Goal: Information Seeking & Learning: Check status

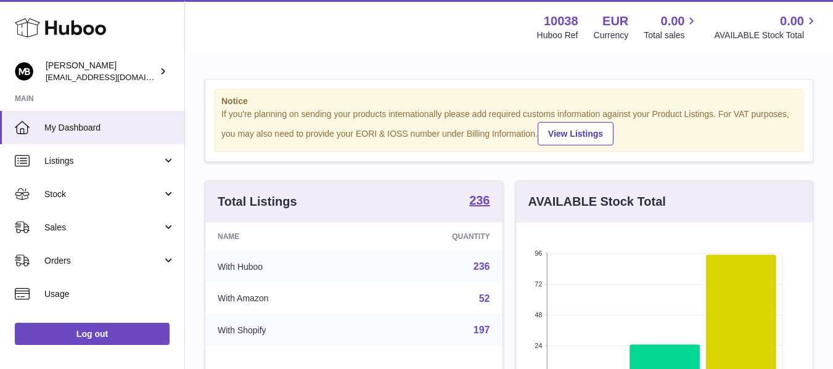
scroll to position [25, 0]
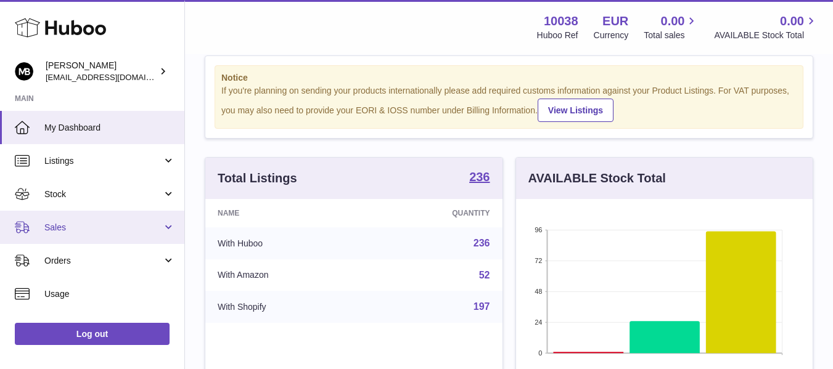
click at [59, 233] on span "Sales" at bounding box center [103, 228] width 118 height 12
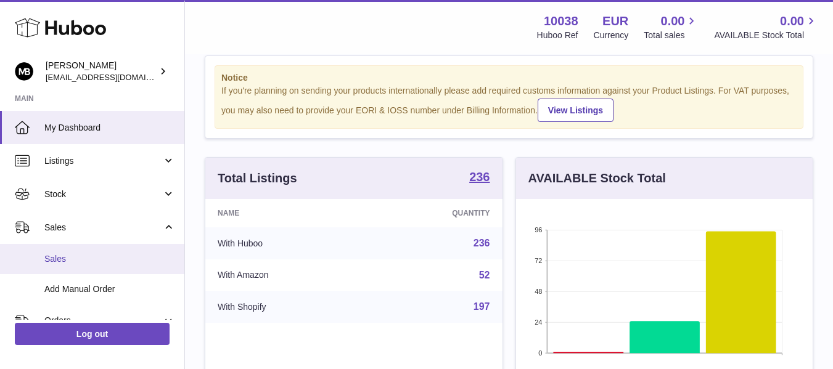
click at [64, 257] on span "Sales" at bounding box center [109, 259] width 131 height 12
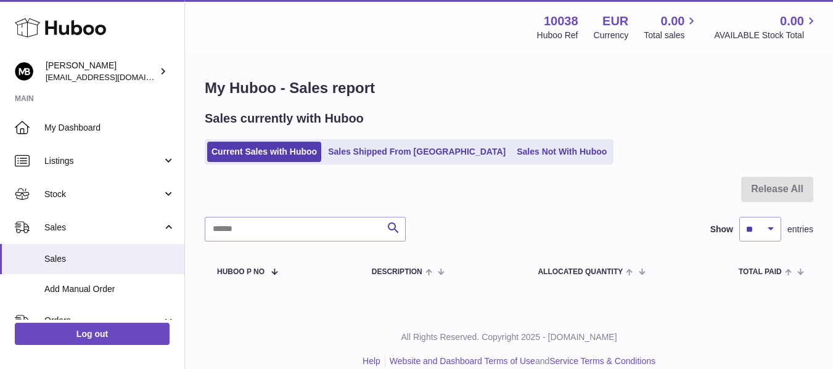
scroll to position [18, 0]
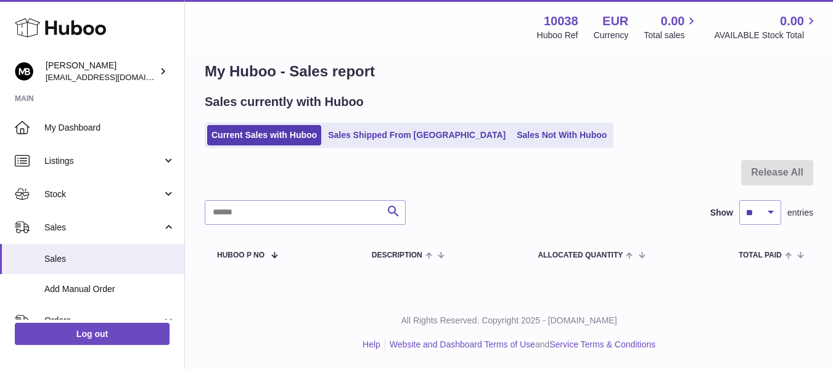
click at [479, 196] on div at bounding box center [509, 180] width 609 height 40
click at [483, 203] on div "Search Show ** ** ** *** entries" at bounding box center [509, 212] width 609 height 25
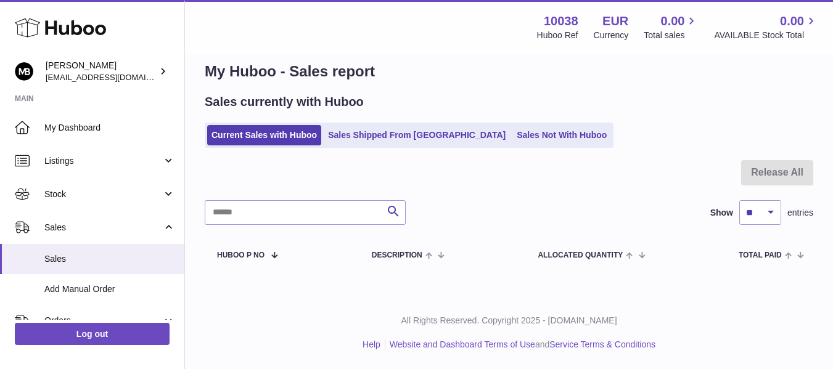
click at [406, 96] on div "Sales currently with Huboo" at bounding box center [509, 102] width 609 height 17
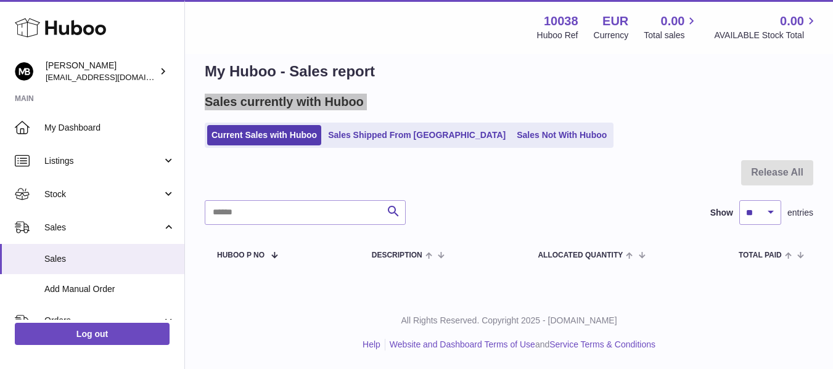
click at [405, 95] on div "Sales currently with Huboo" at bounding box center [509, 102] width 609 height 17
click at [404, 95] on div "Sales currently with Huboo" at bounding box center [509, 102] width 609 height 17
click at [402, 95] on div "Sales currently with Huboo" at bounding box center [509, 102] width 609 height 17
click at [404, 34] on div "Menu Huboo 10038 Huboo Ref EUR Currency 0.00 Total sales 0.00 AVAILABLE Stock T…" at bounding box center [509, 27] width 618 height 28
